Goal: Task Accomplishment & Management: Manage account settings

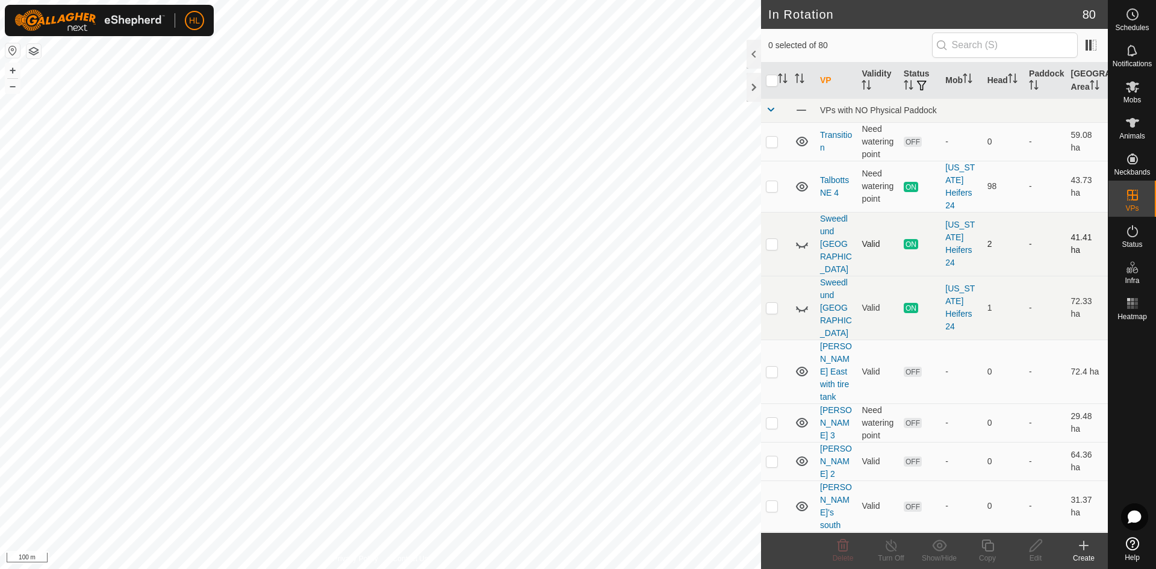
checkbox input "true"
checkbox input "false"
checkbox input "true"
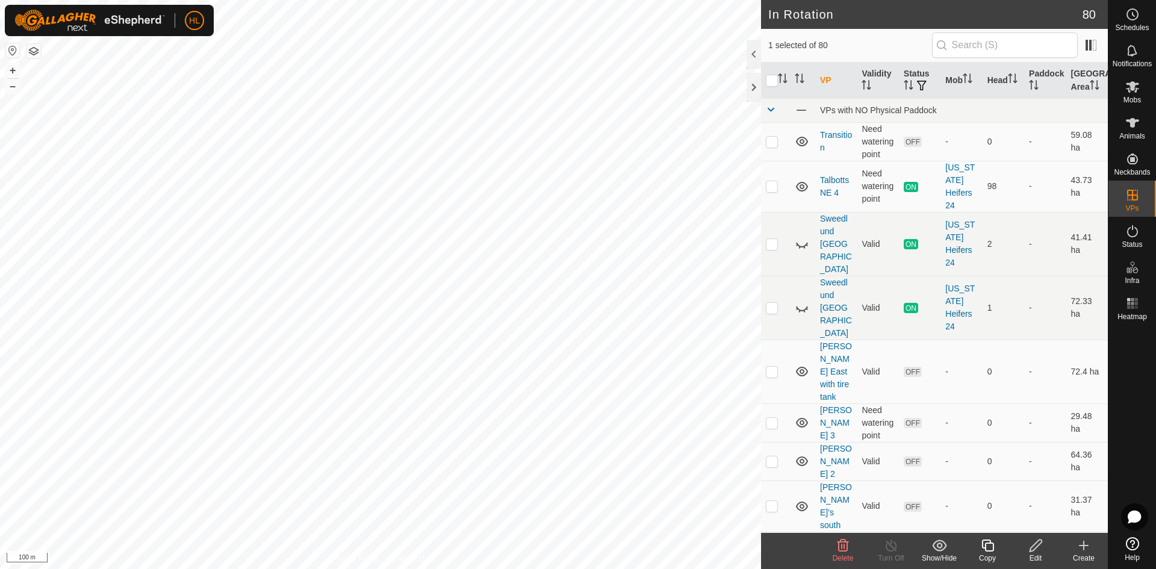
checkbox input "true"
checkbox input "false"
checkbox input "true"
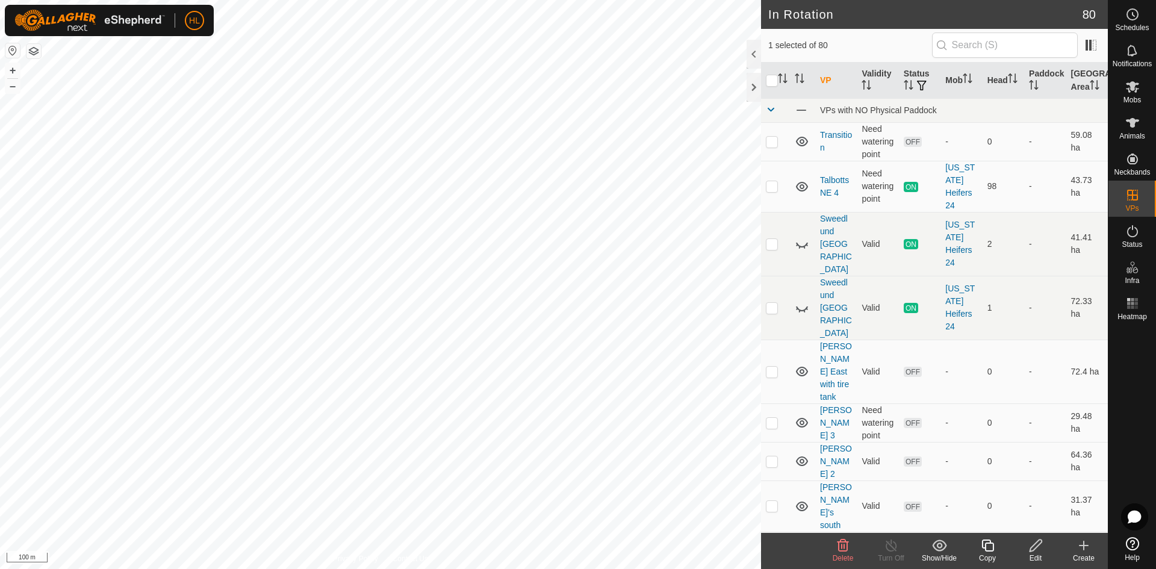
checkbox input "false"
checkbox input "true"
checkbox input "false"
checkbox input "true"
